Goal: Navigation & Orientation: Find specific page/section

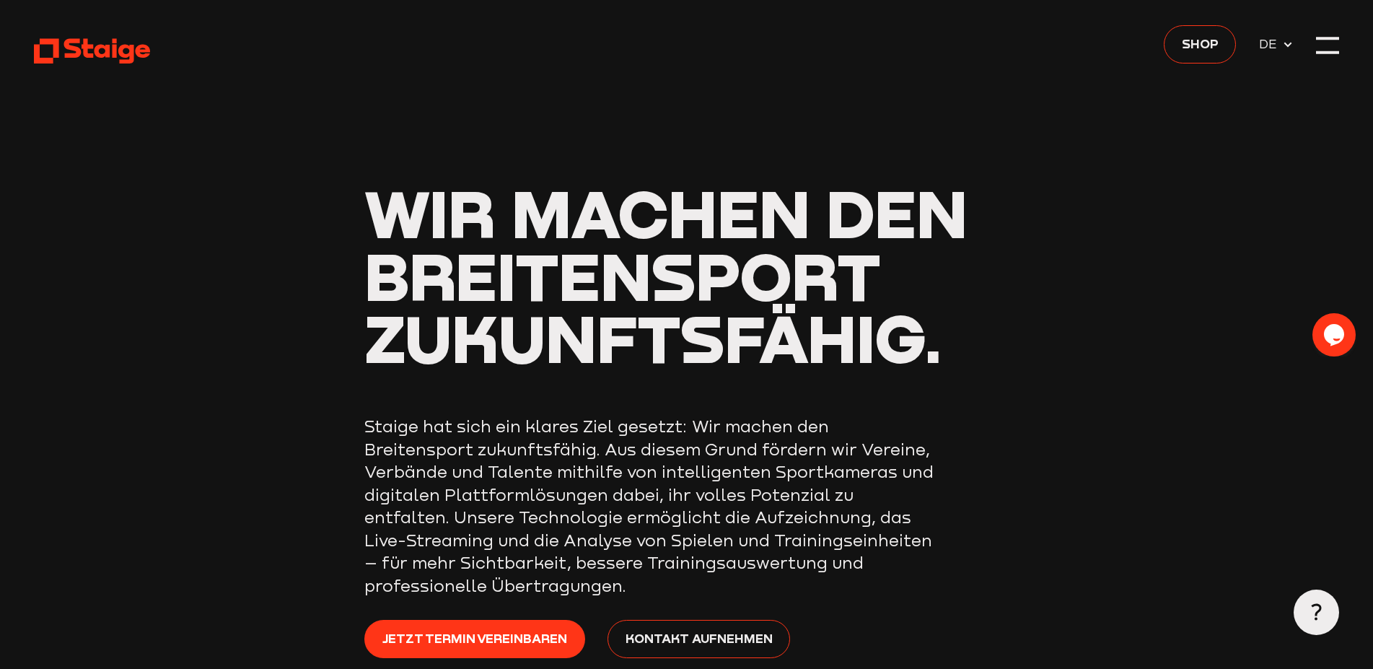
click at [1283, 49] on icon at bounding box center [1288, 45] width 12 height 12
click at [1333, 50] on div at bounding box center [1327, 45] width 23 height 23
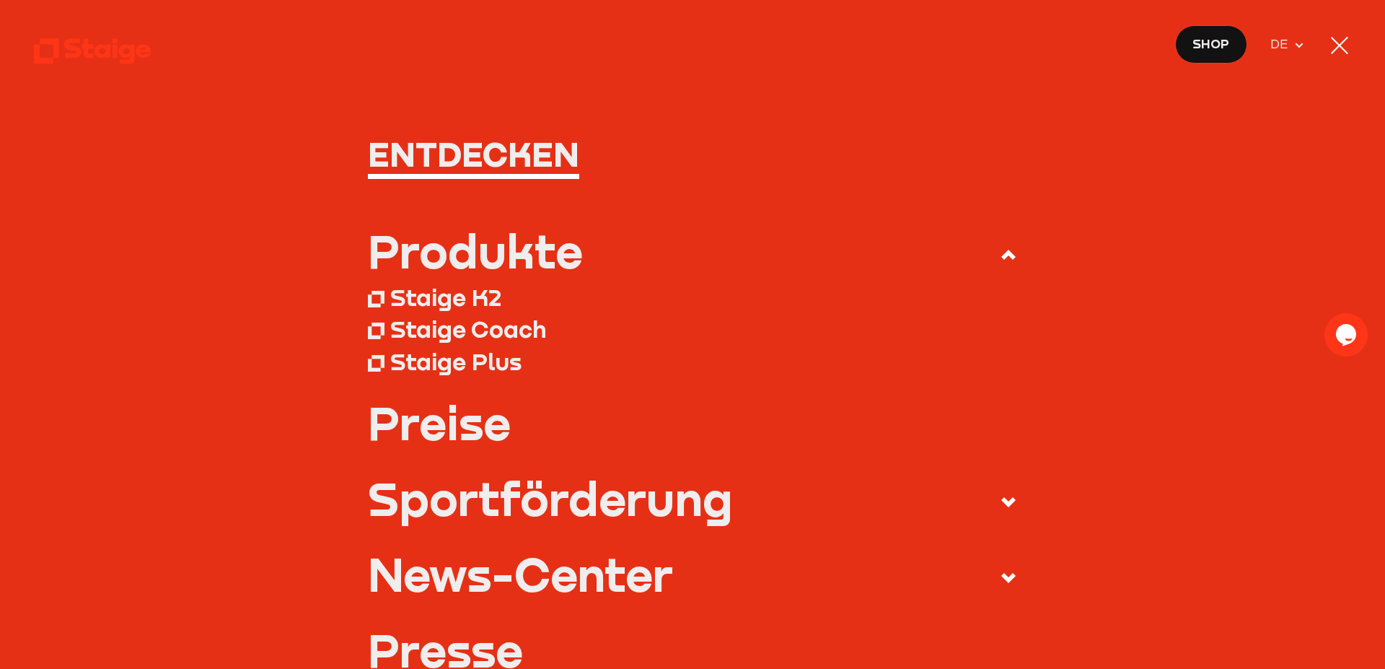
click at [1338, 48] on div at bounding box center [1339, 45] width 17 height 17
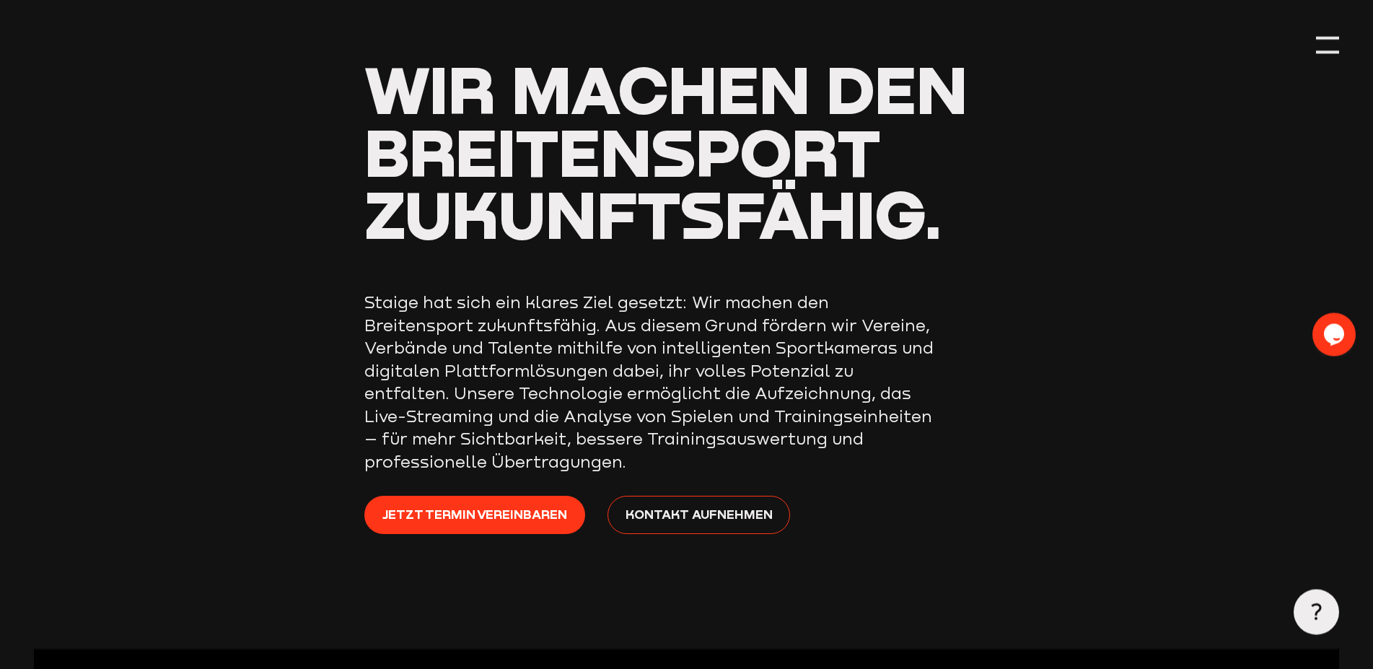
scroll to position [87, 0]
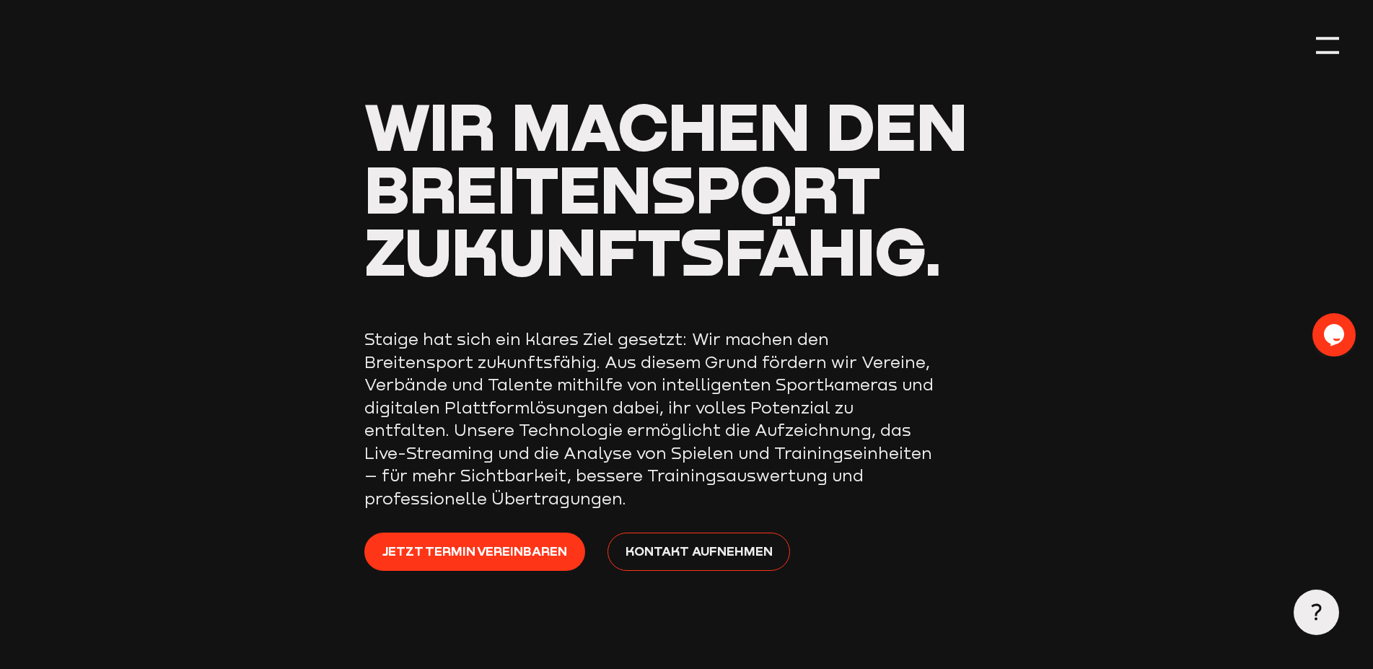
click at [705, 227] on span "Wir machen den Breitensport zukunftsfähig." at bounding box center [665, 188] width 603 height 204
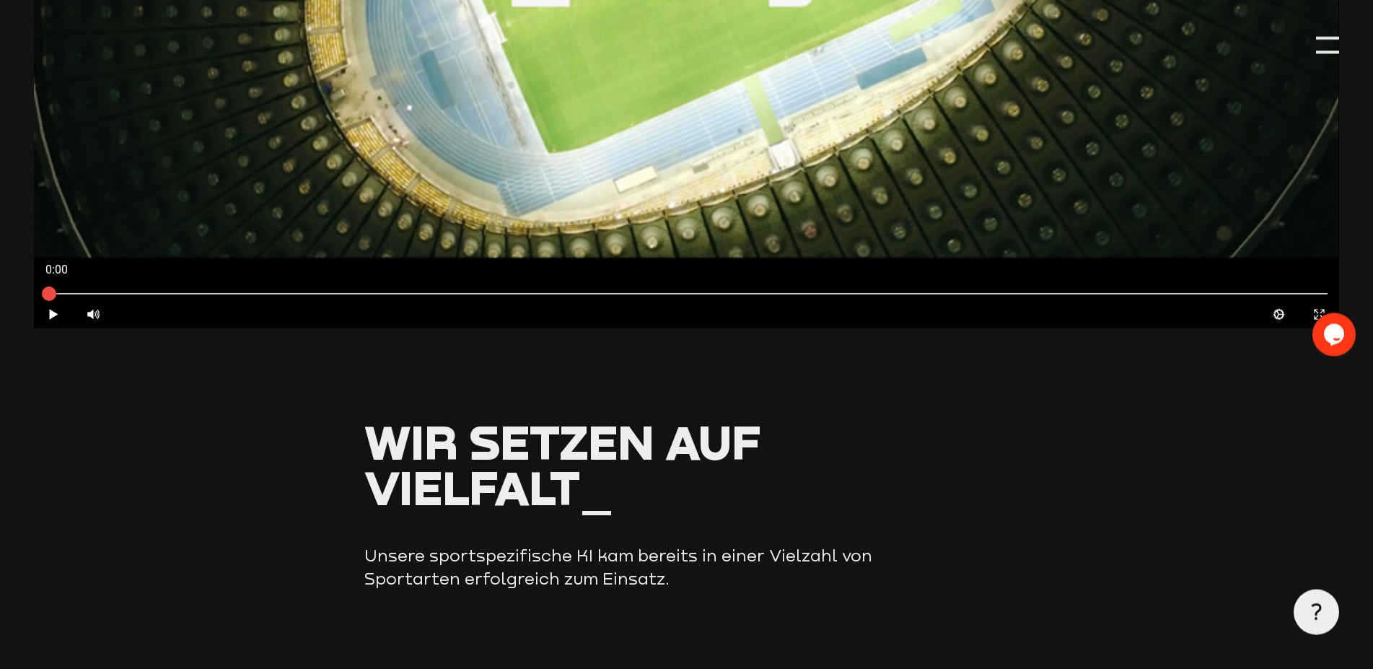
scroll to position [1265, 0]
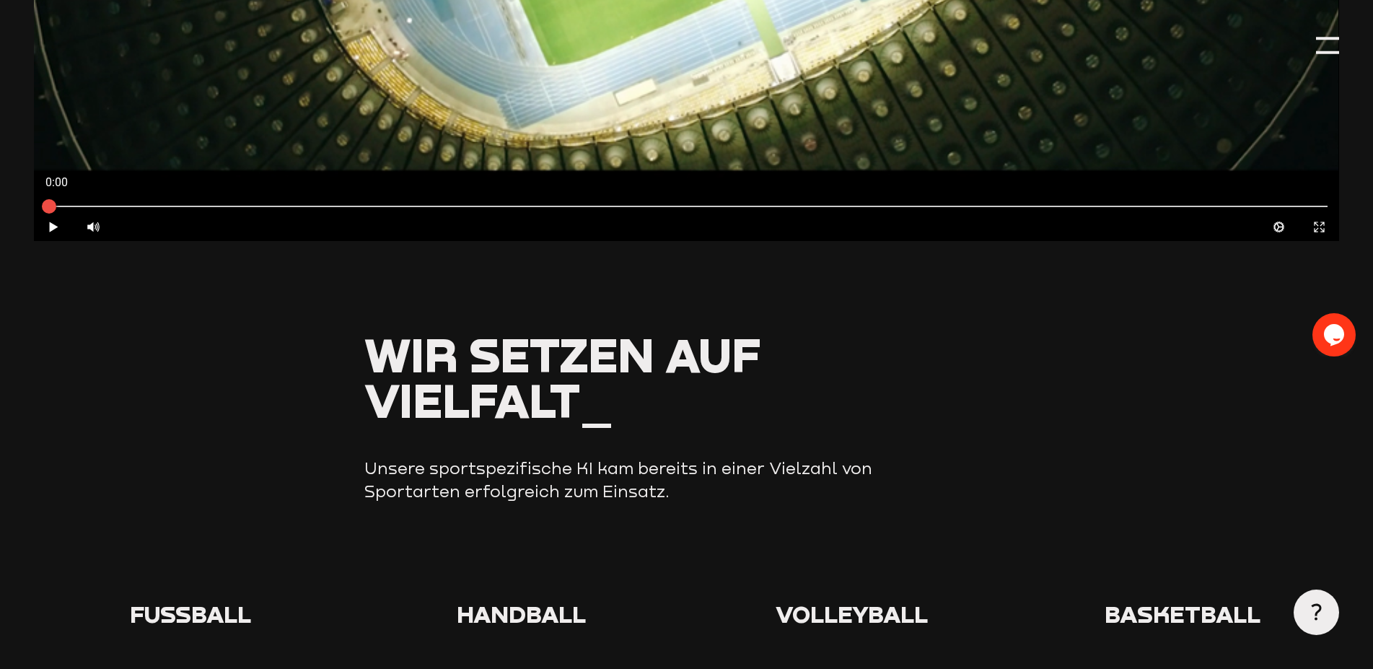
click at [167, 548] on use at bounding box center [167, 548] width 0 height 0
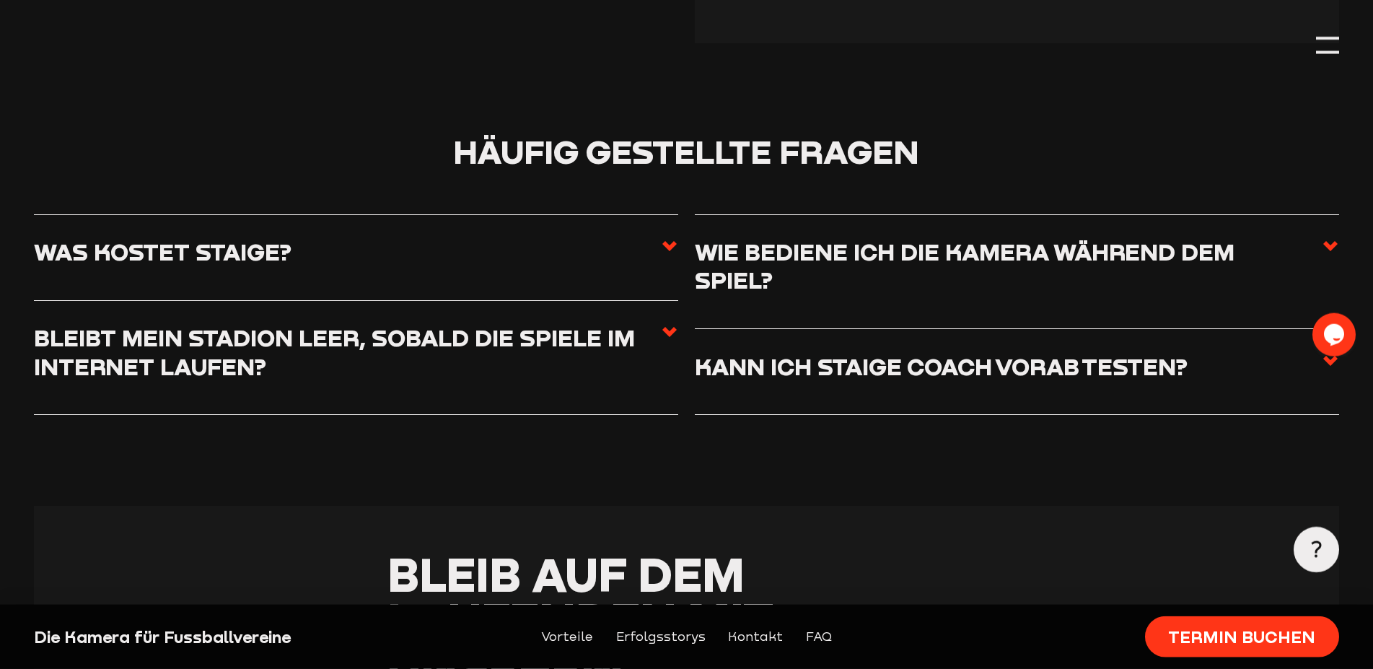
scroll to position [6476, 0]
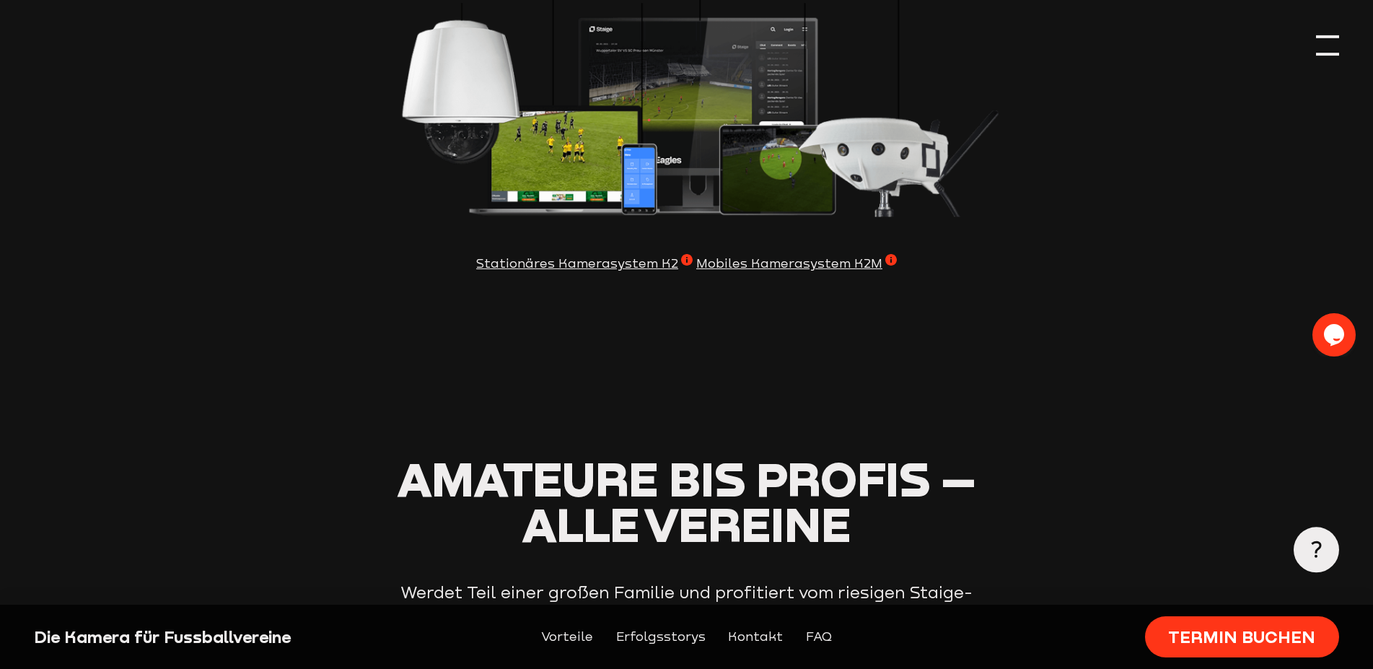
click at [1328, 50] on div at bounding box center [1327, 45] width 23 height 23
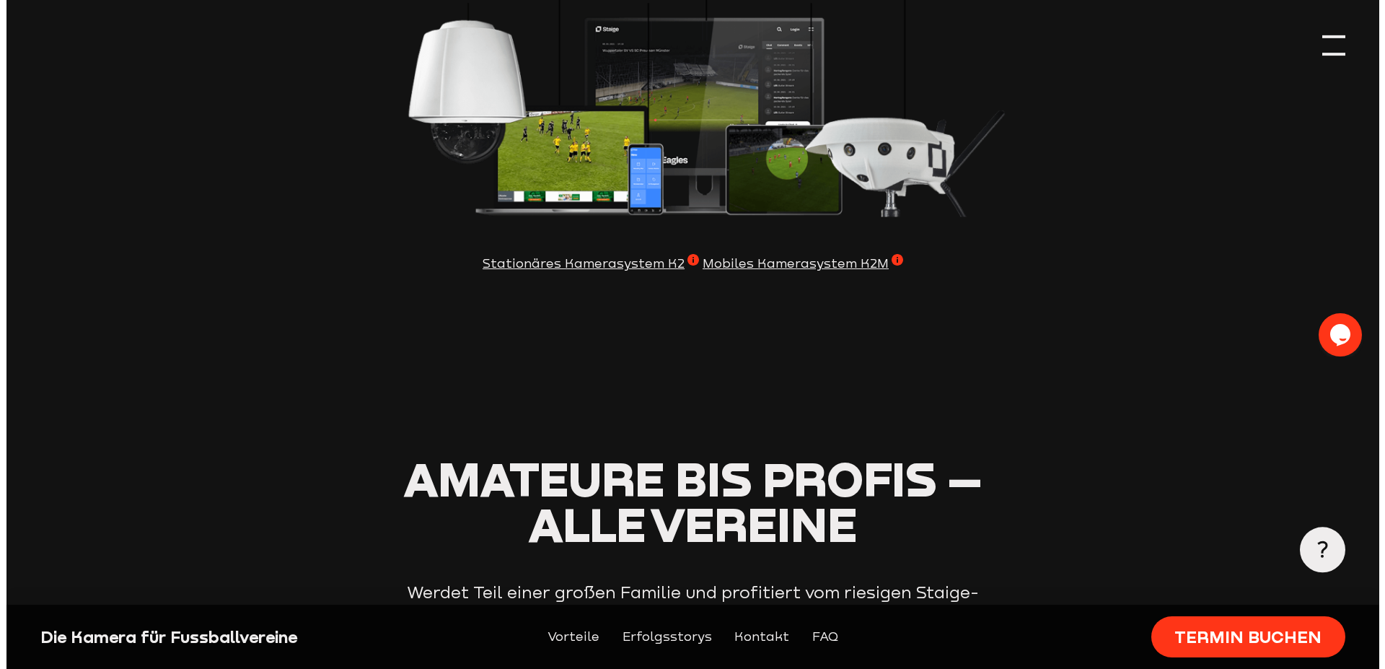
scroll to position [4570, 0]
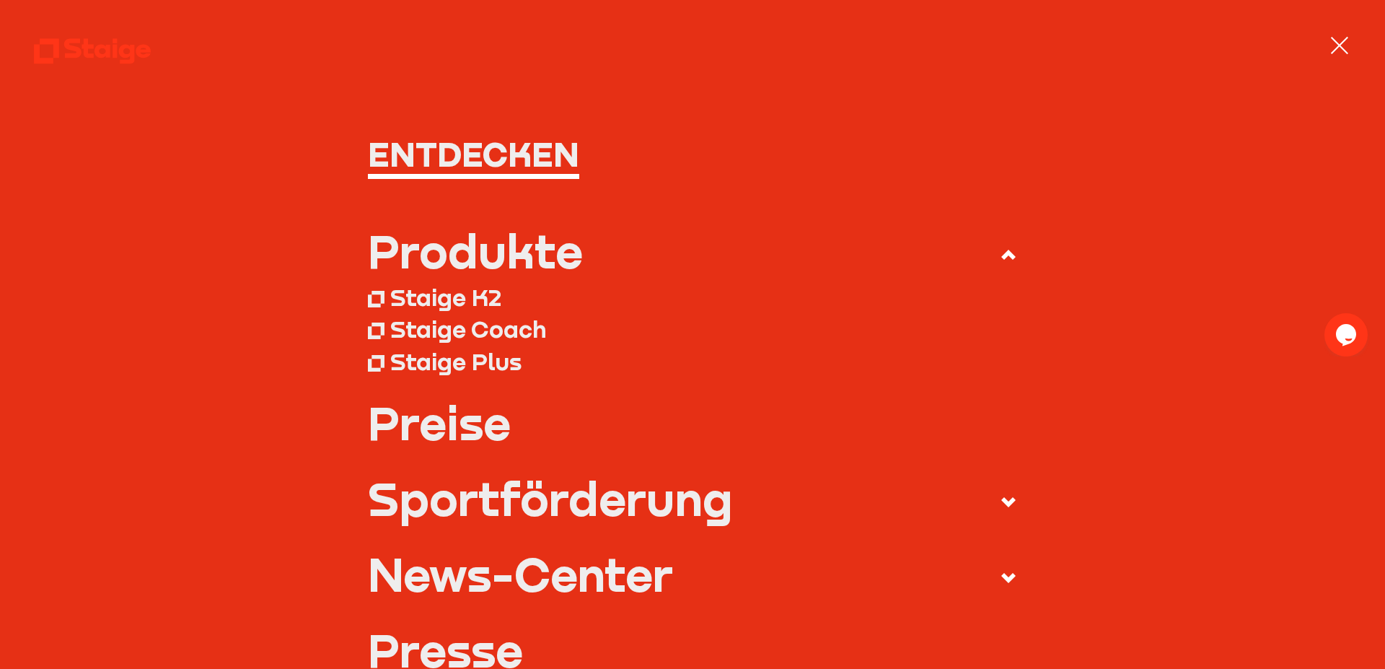
click at [499, 328] on div "Staige Coach" at bounding box center [468, 329] width 156 height 29
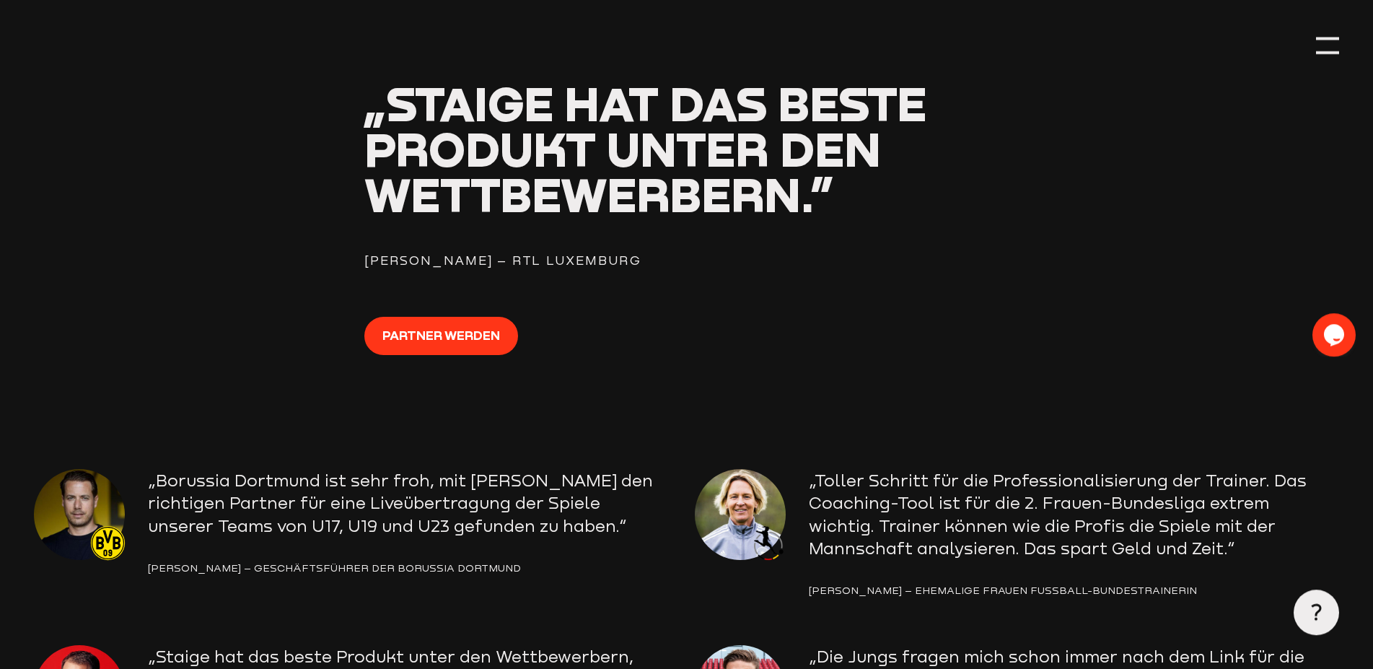
scroll to position [1619, 0]
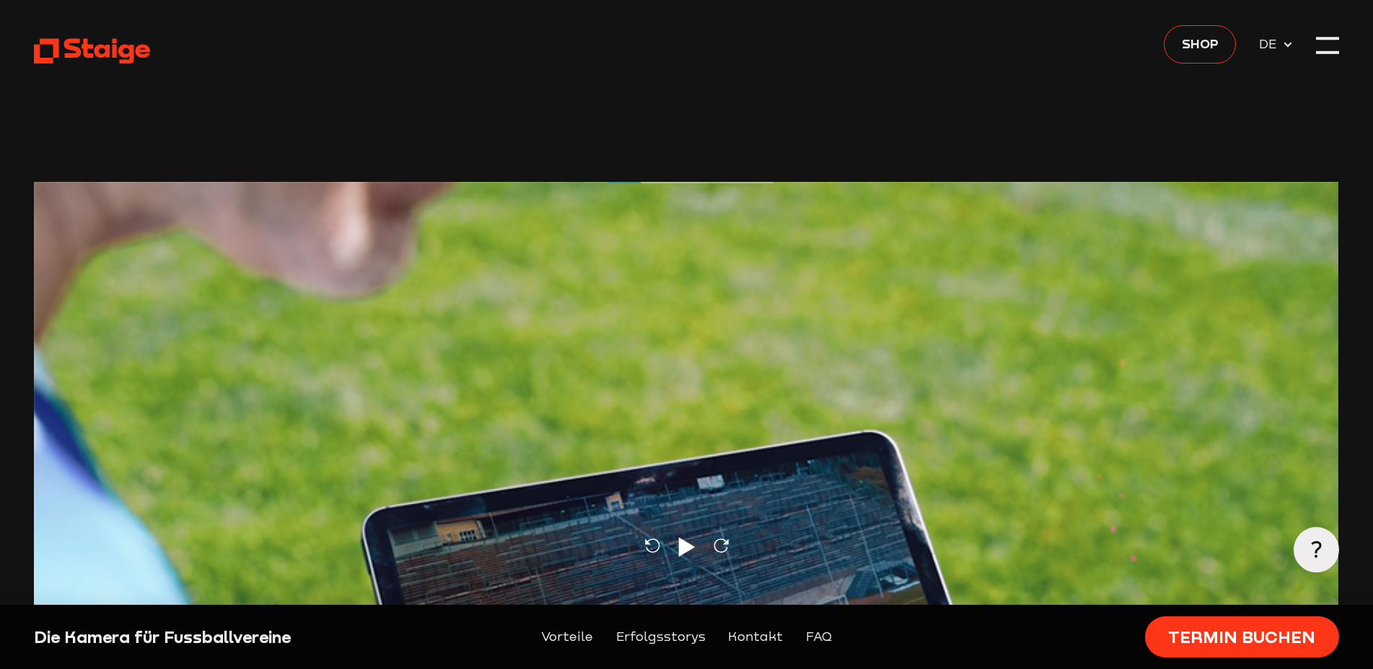
scroll to position [4571, 0]
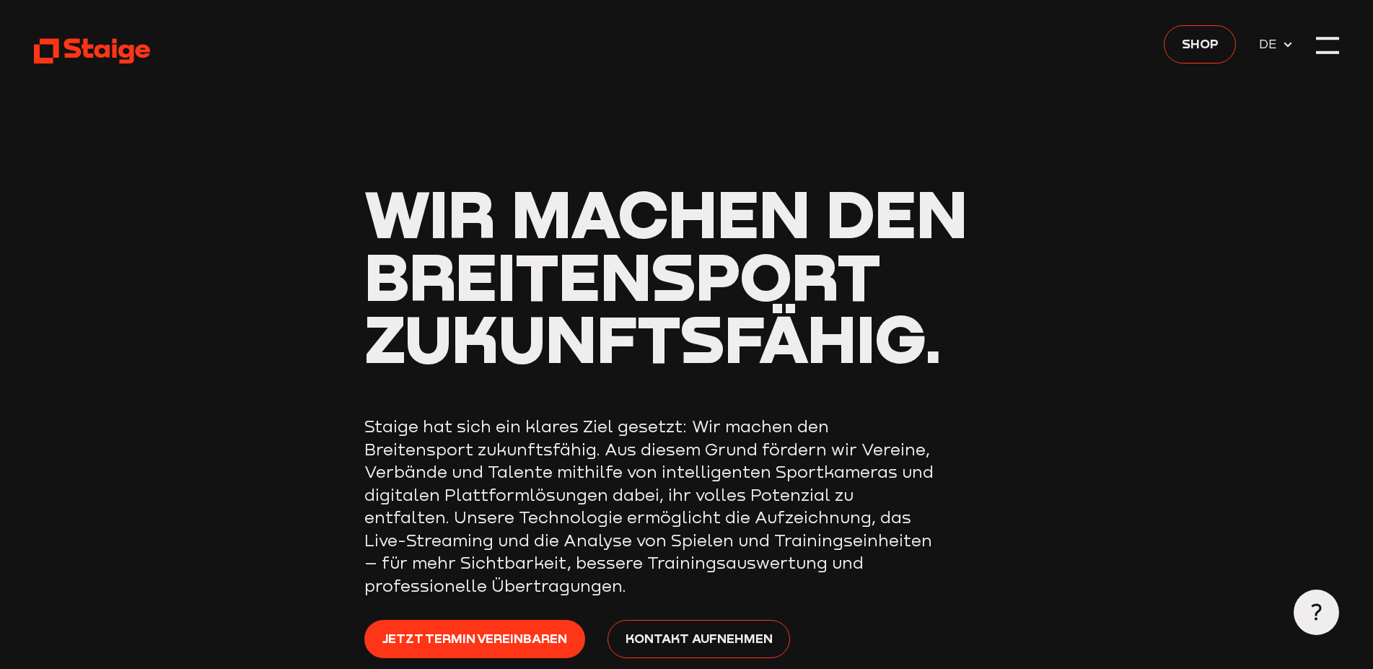
scroll to position [1265, 0]
